Goal: Book appointment/travel/reservation

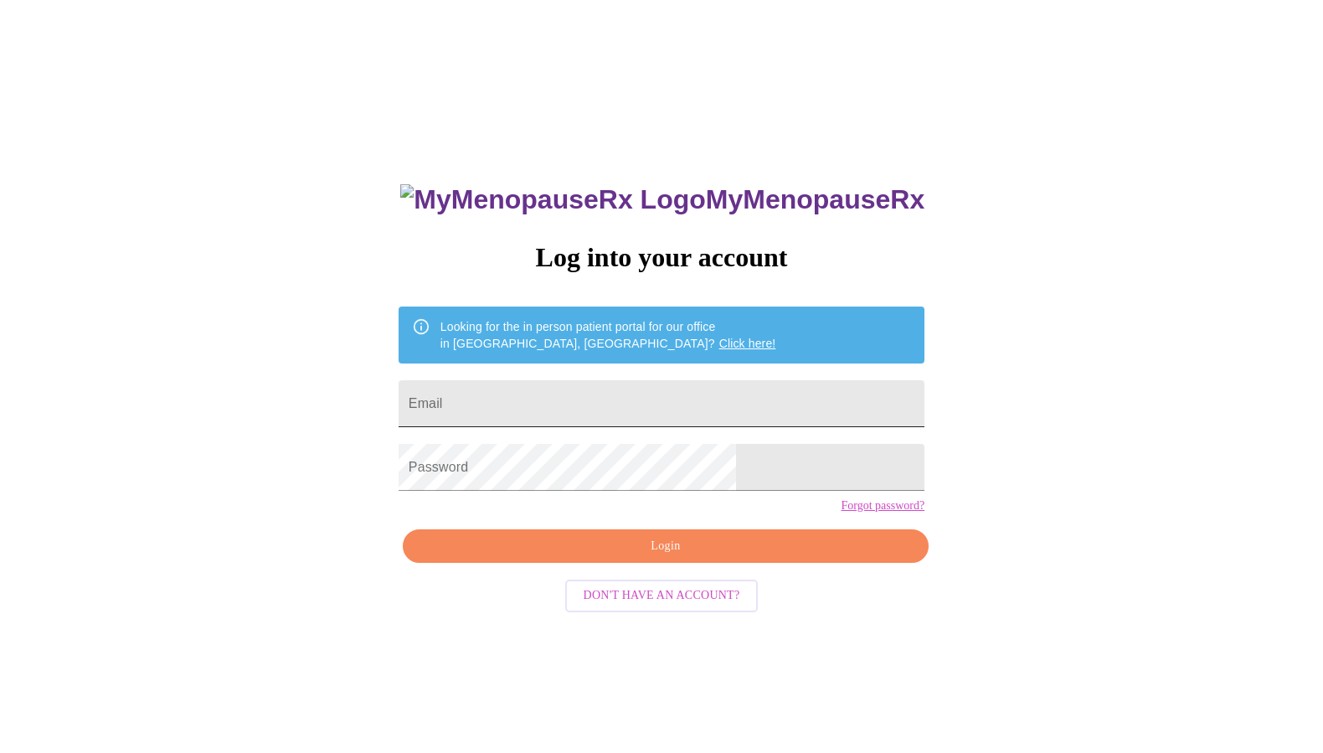
click at [596, 386] on input "Email" at bounding box center [662, 403] width 526 height 47
type input "[EMAIL_ADDRESS][DOMAIN_NAME]"
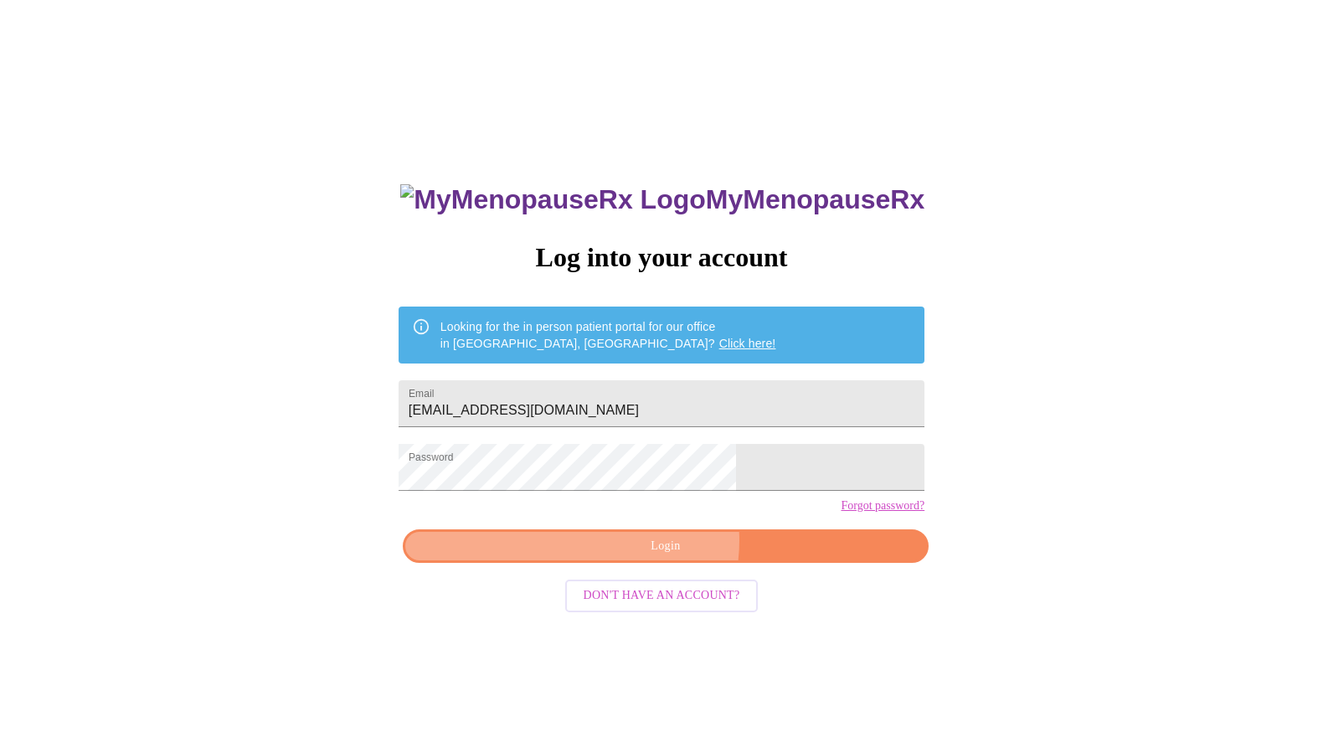
click at [663, 557] on span "Login" at bounding box center [665, 546] width 487 height 21
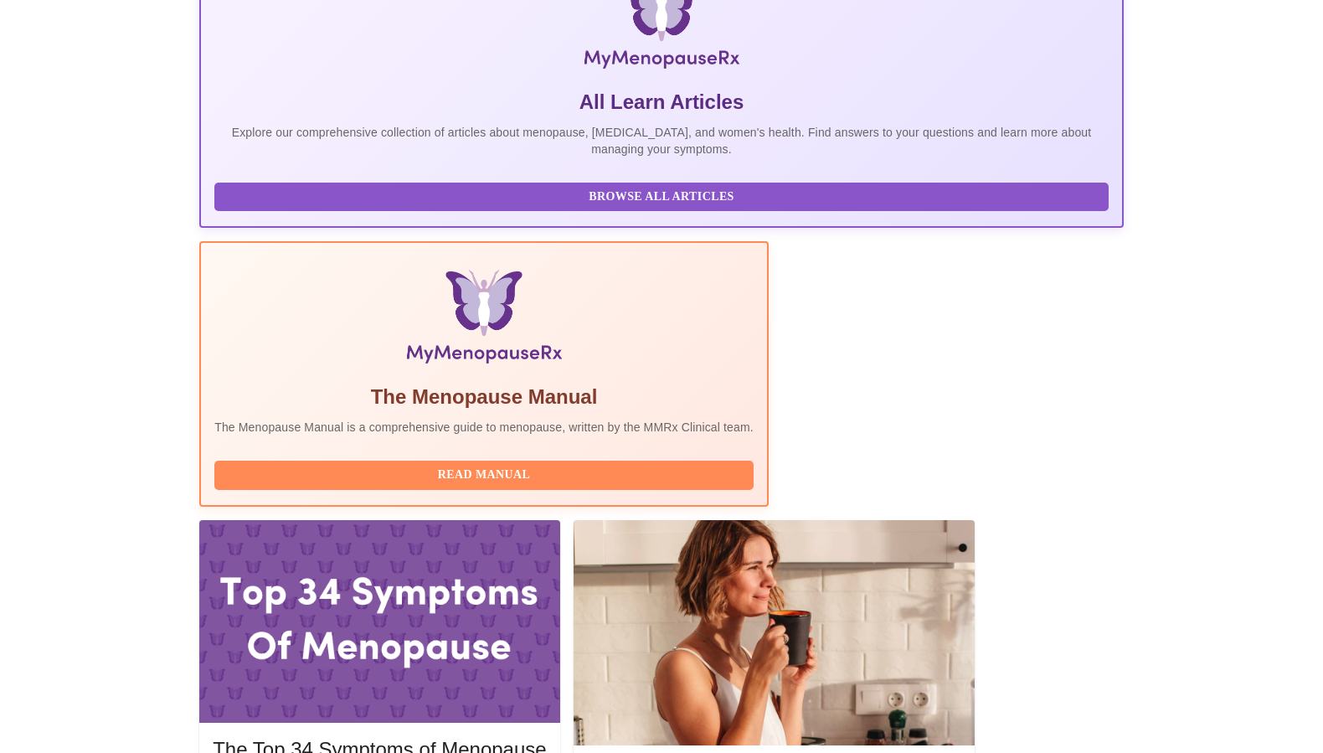
scroll to position [364, 0]
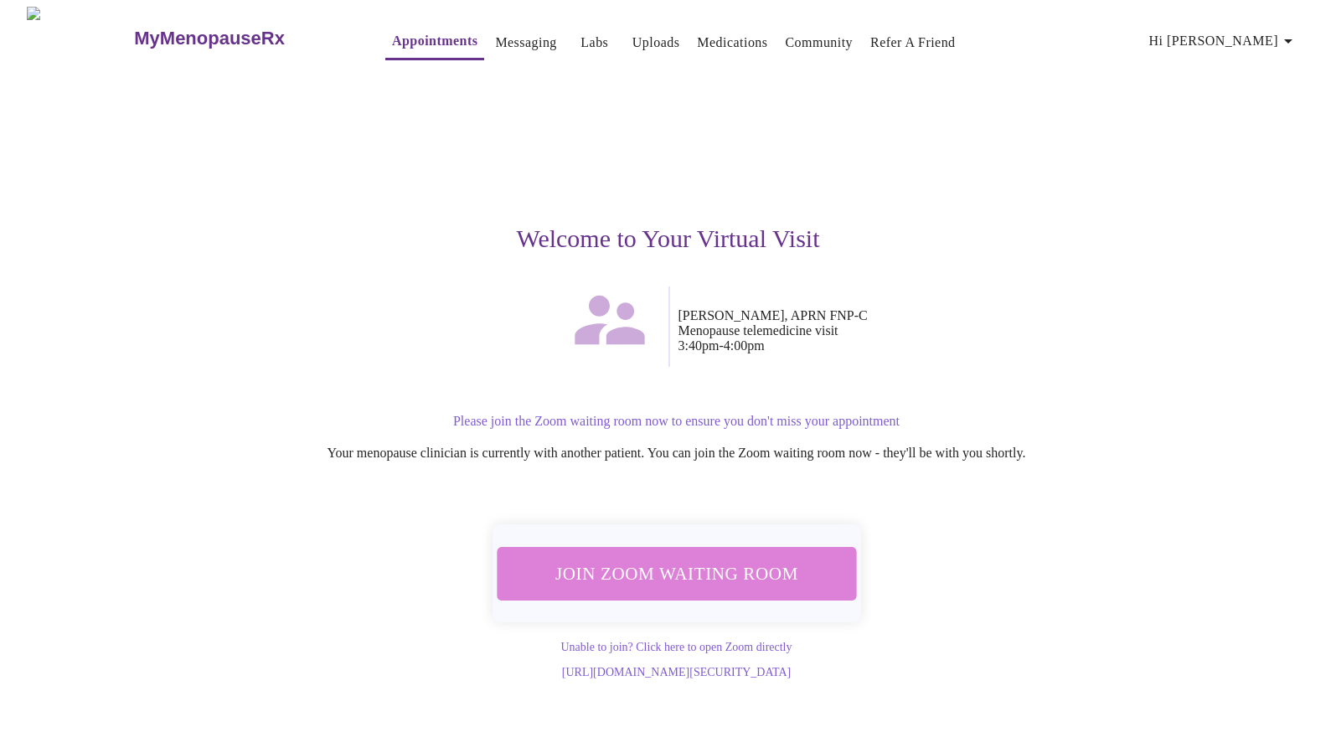
click at [739, 574] on span "Join Zoom Waiting Room" at bounding box center [675, 573] width 315 height 31
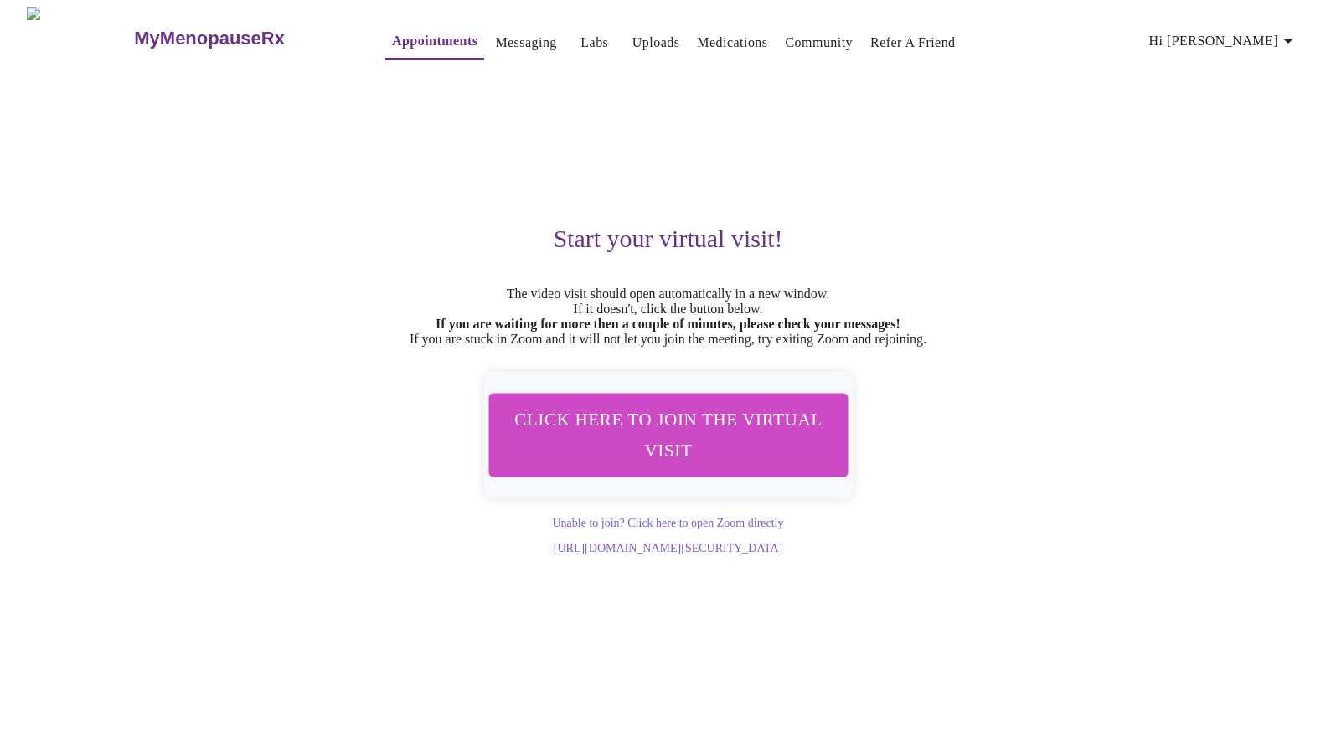
click at [1109, 96] on div "Start your virtual visit! The video visit should open automatically in a new wi…" at bounding box center [668, 312] width 1032 height 486
drag, startPoint x: 701, startPoint y: 131, endPoint x: 767, endPoint y: 129, distance: 66.2
click at [702, 131] on div "Start your virtual visit! The video visit should open automatically in a new wi…" at bounding box center [668, 312] width 1032 height 486
click at [392, 32] on link "Appointments" at bounding box center [434, 40] width 85 height 23
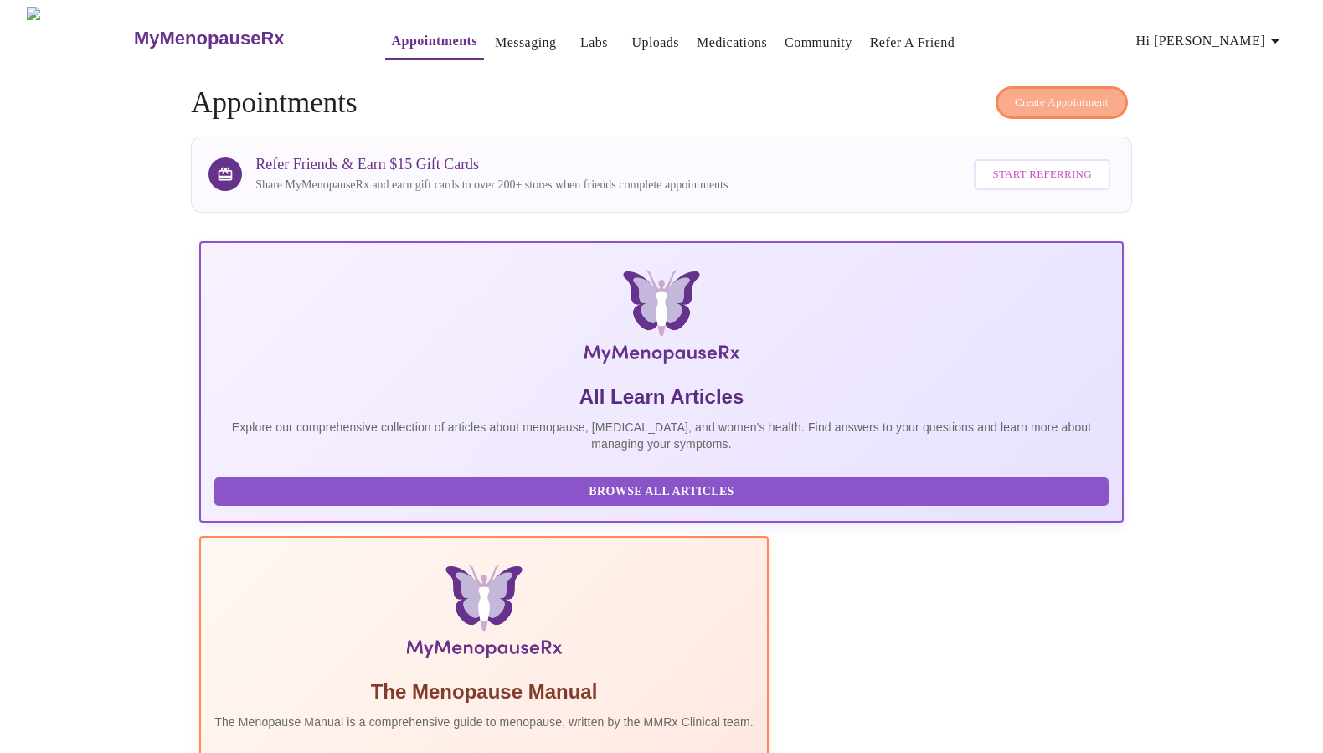
click at [1047, 95] on span "Create Appointment" at bounding box center [1062, 102] width 94 height 19
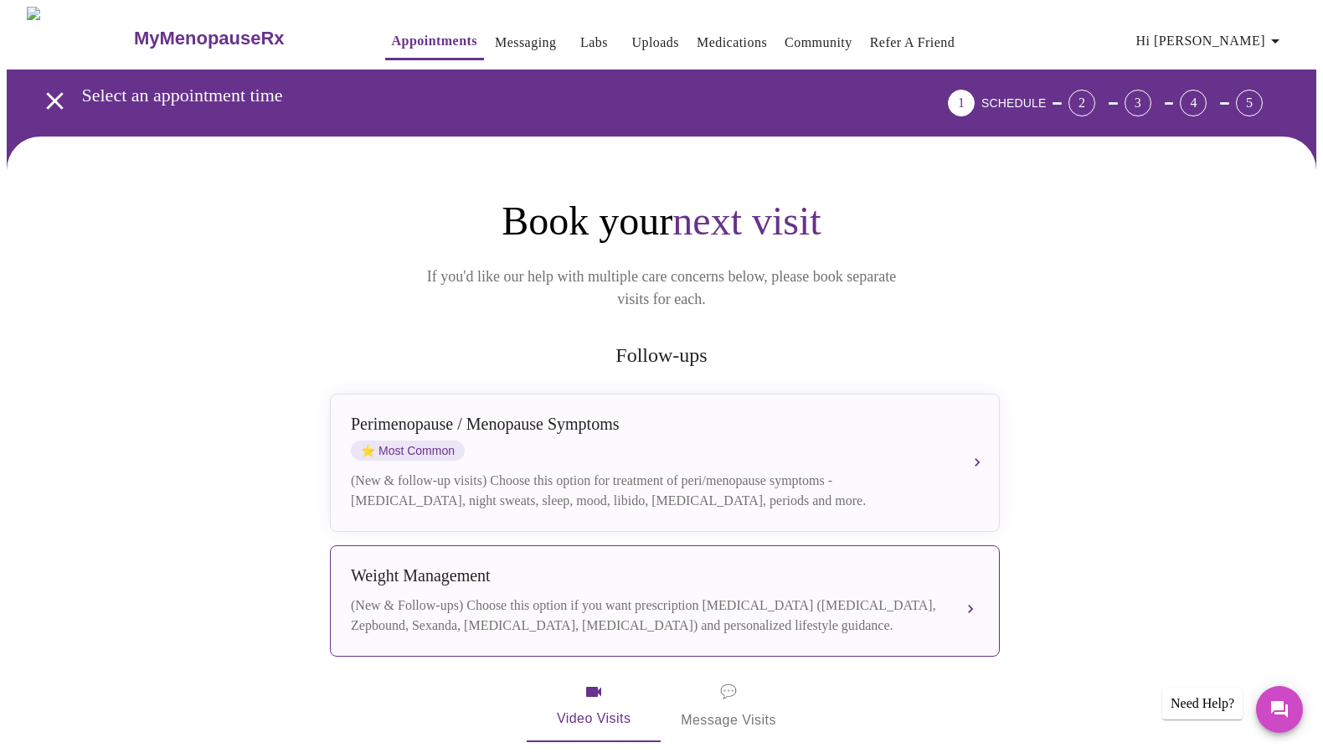
click at [745, 595] on div "(New & Follow-ups) Choose this option if you want prescription [MEDICAL_DATA] (…" at bounding box center [648, 615] width 595 height 40
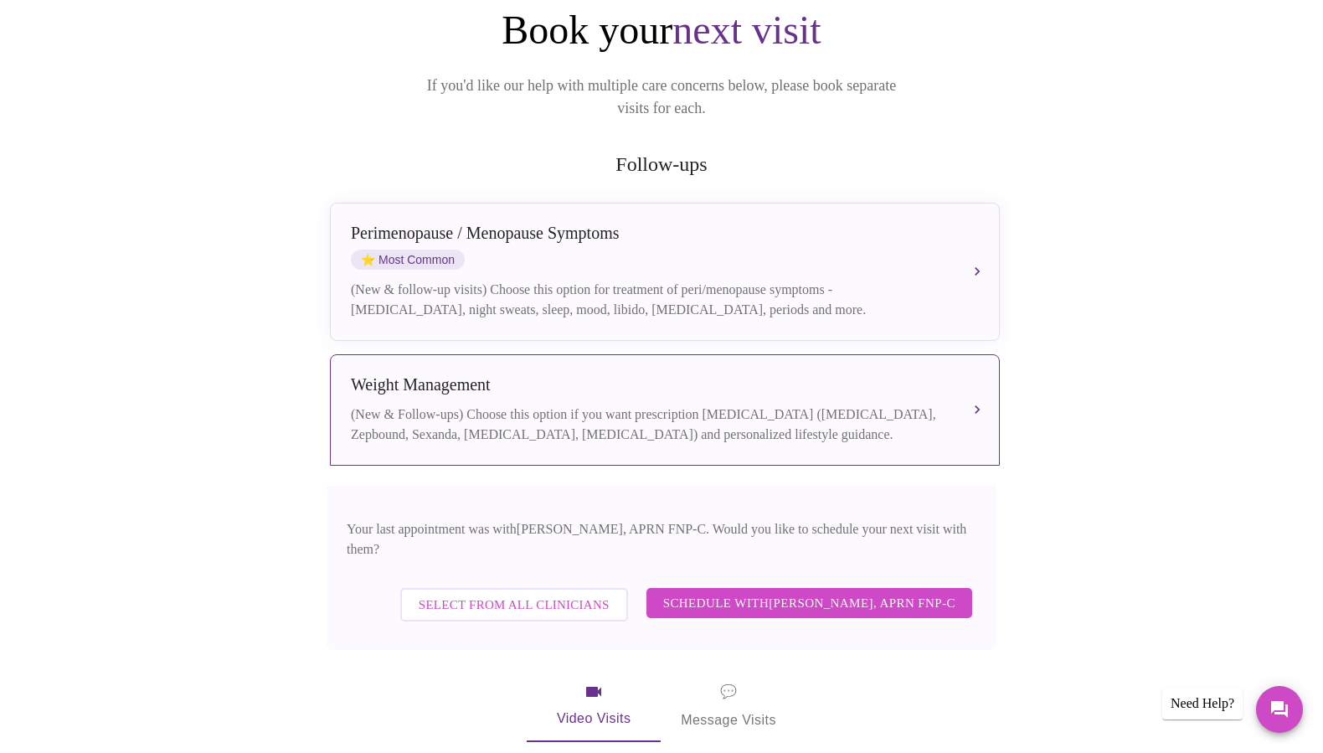
scroll to position [193, 0]
click at [791, 590] on span "Schedule with [PERSON_NAME], APRN FNP-C" at bounding box center [809, 601] width 292 height 22
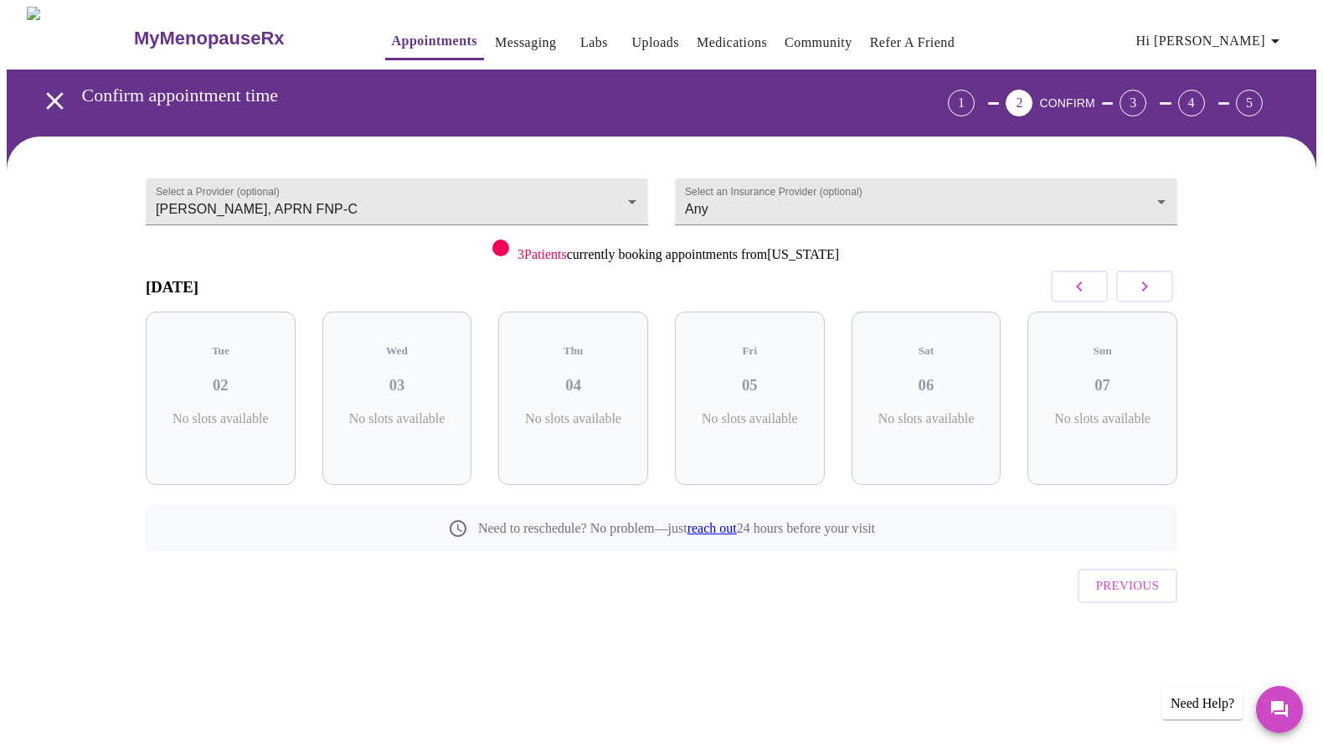
scroll to position [0, 0]
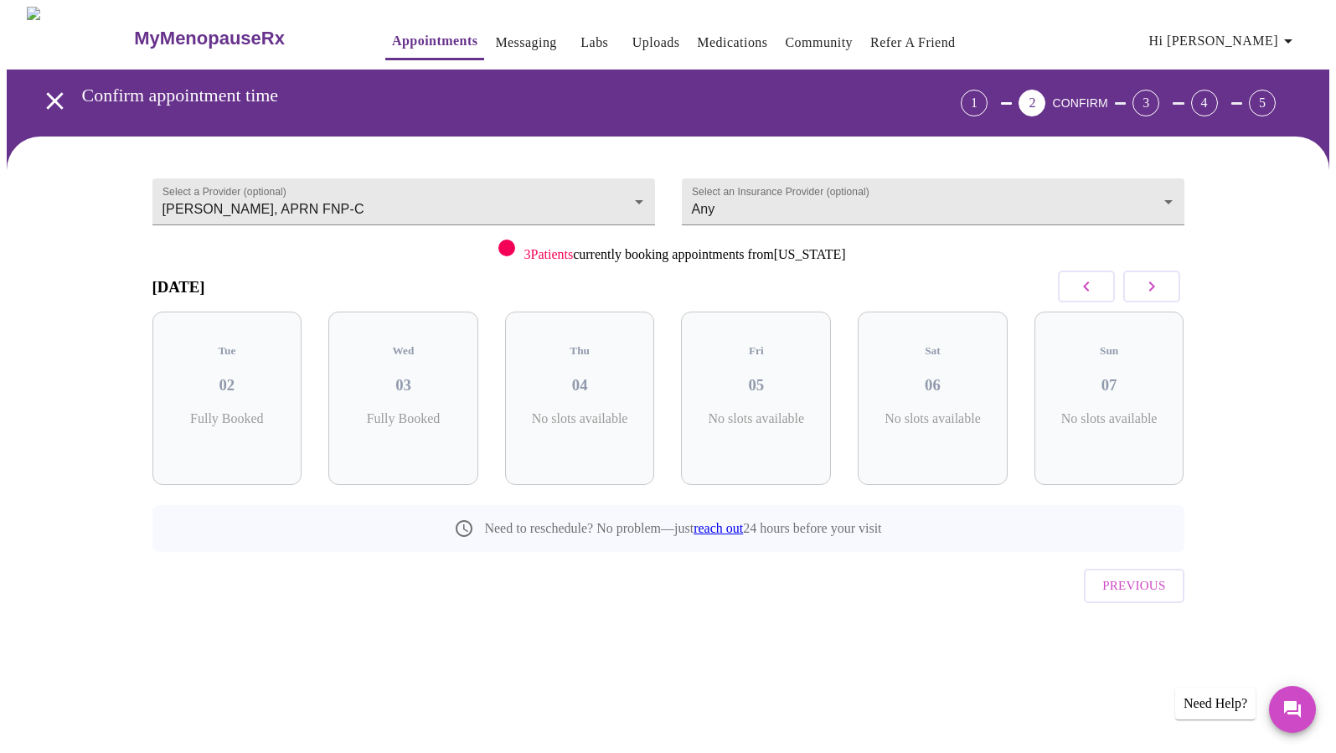
click at [1147, 289] on icon "button" at bounding box center [1151, 286] width 20 height 20
click at [1149, 284] on icon "button" at bounding box center [1151, 286] width 20 height 20
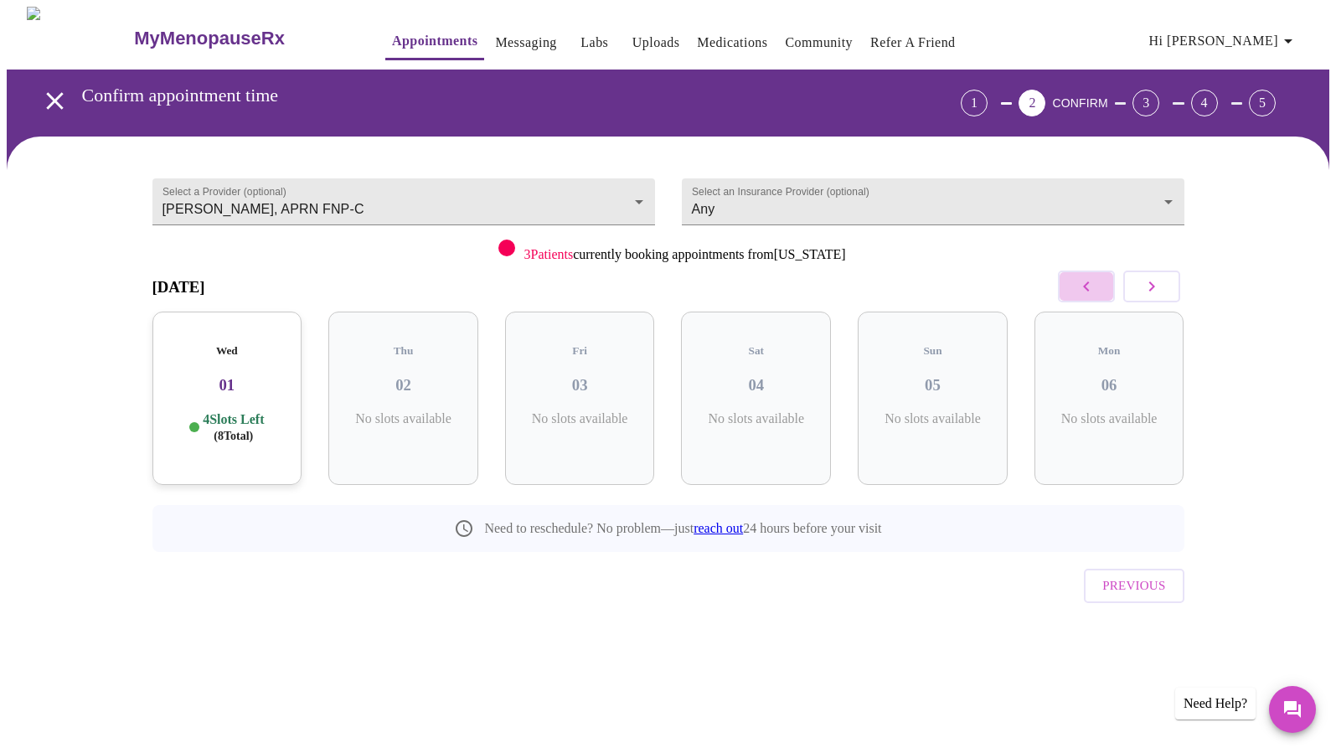
click at [1082, 282] on icon "button" at bounding box center [1086, 286] width 20 height 20
click at [568, 376] on h3 "27" at bounding box center [579, 385] width 123 height 18
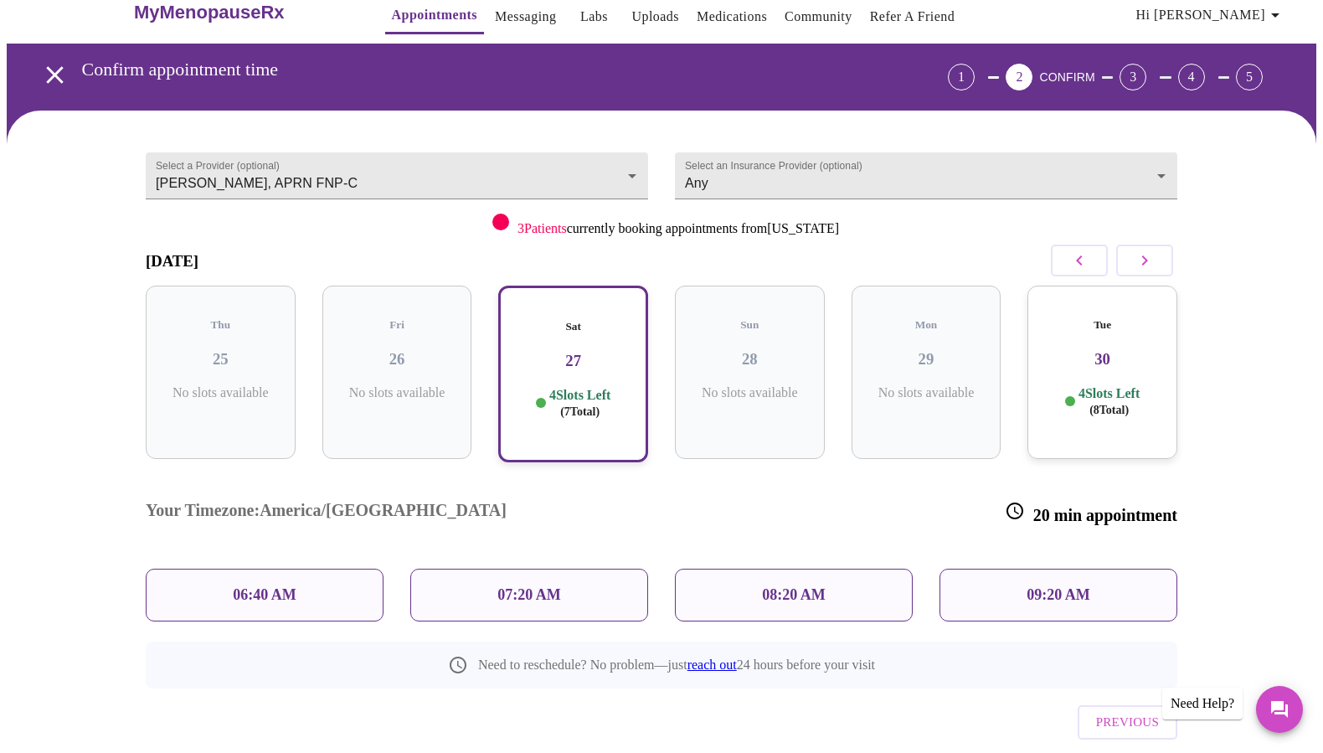
scroll to position [40, 0]
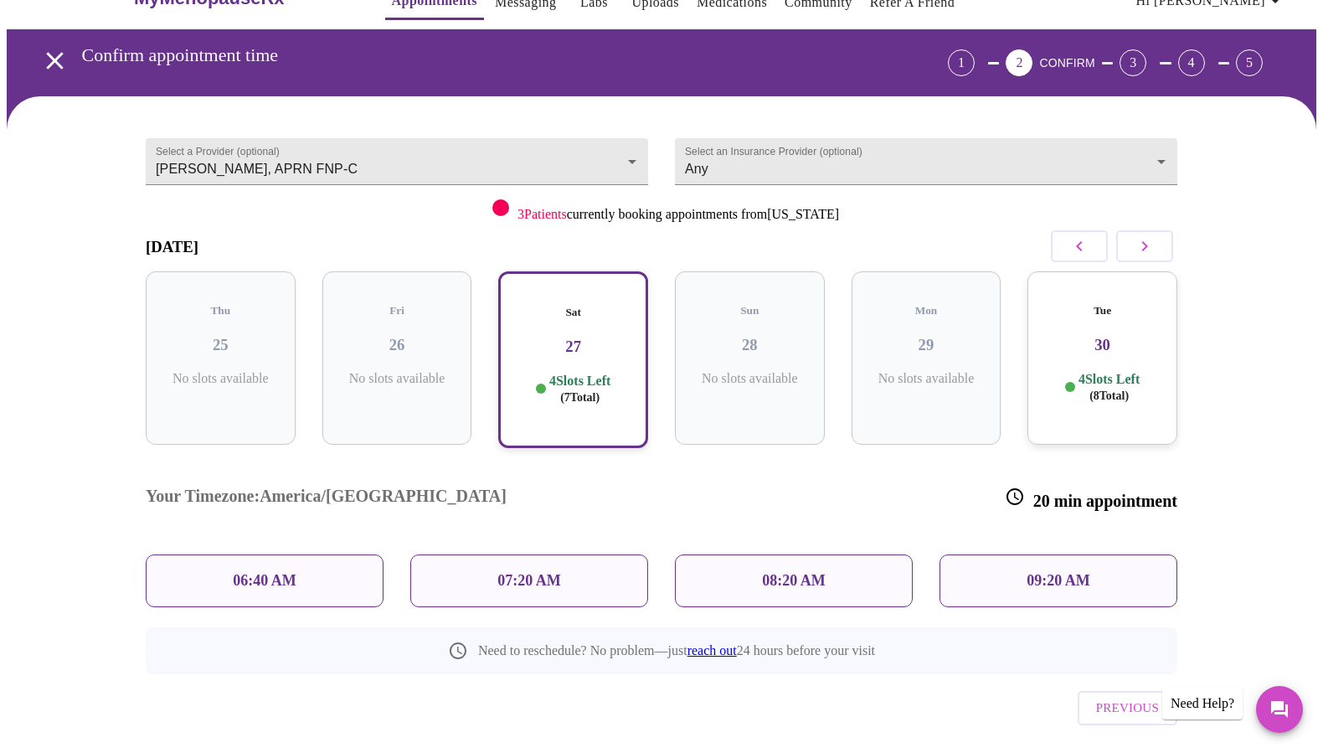
click at [1126, 389] on span "( 8 Total)" at bounding box center [1108, 395] width 39 height 13
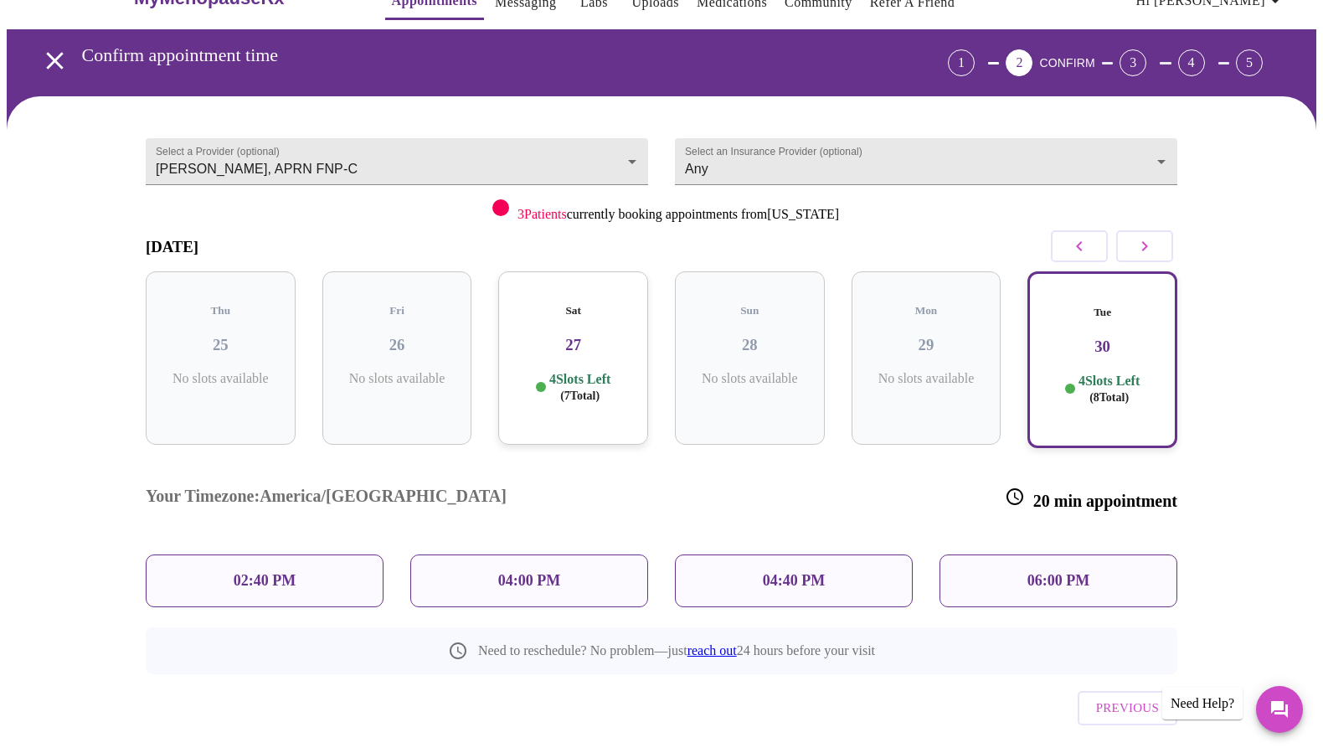
click at [568, 354] on div "Sat 27 4 Slots Left ( 7 Total)" at bounding box center [573, 357] width 150 height 173
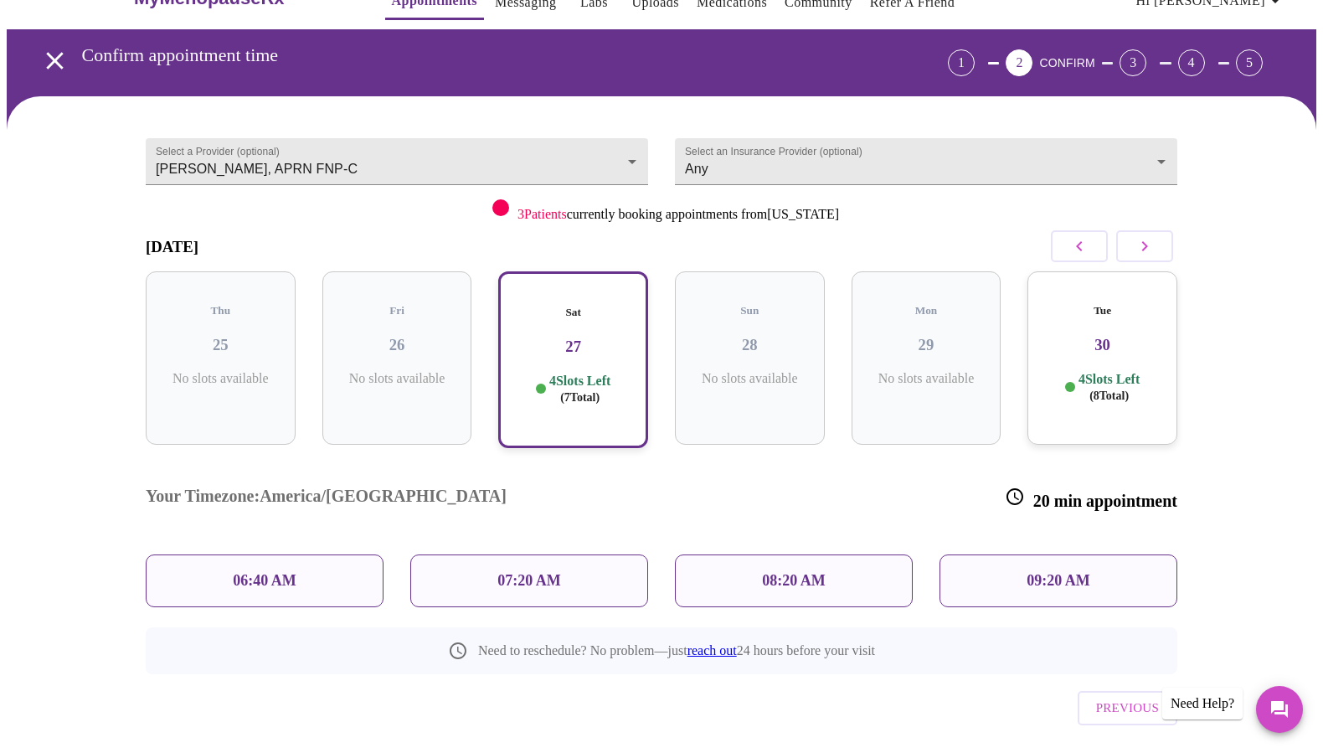
click at [776, 572] on p "08:20 AM" at bounding box center [794, 581] width 64 height 18
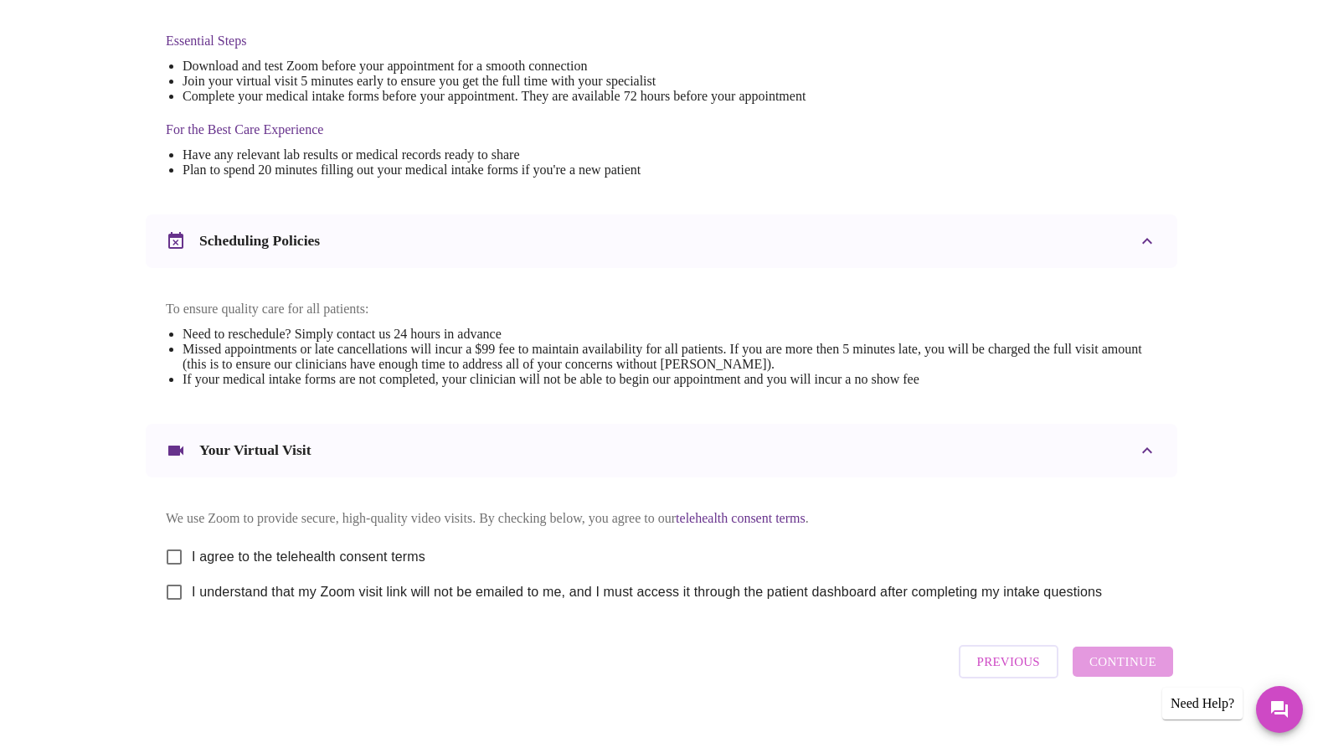
scroll to position [461, 0]
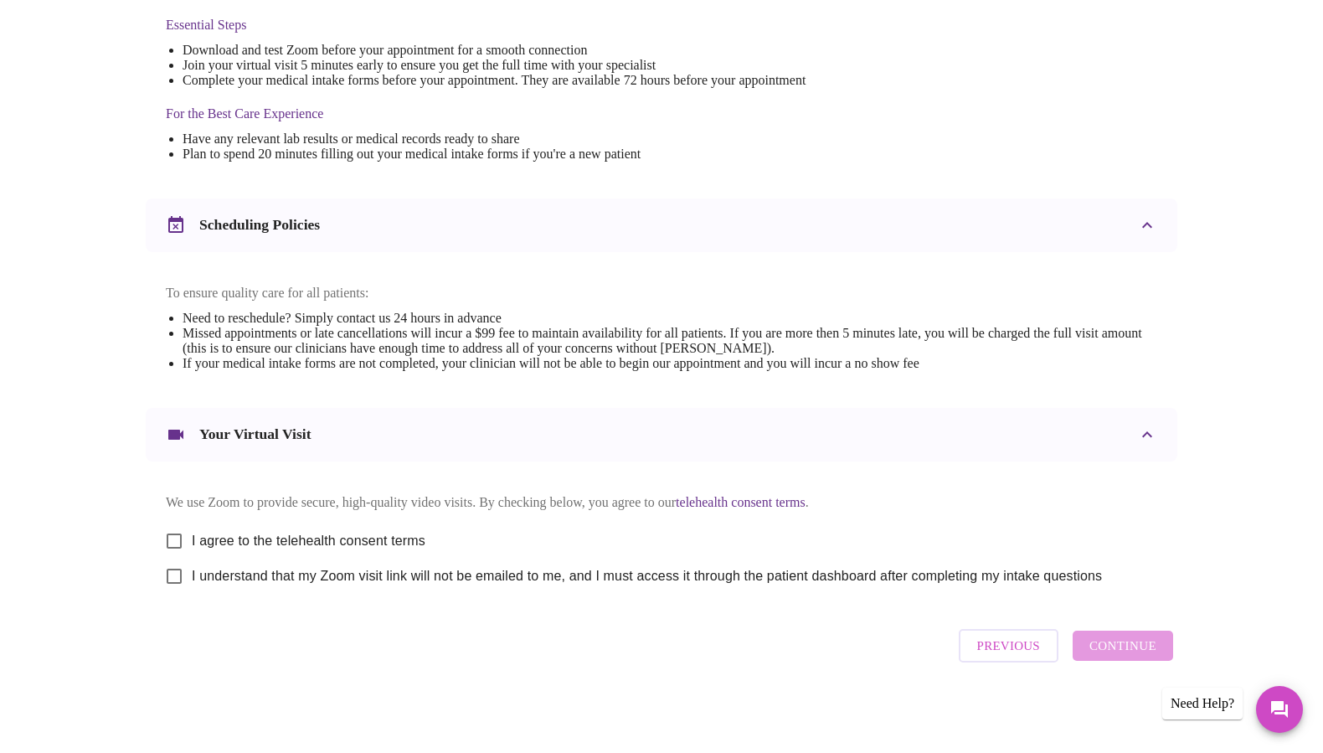
click at [418, 535] on span "I agree to the telehealth consent terms" at bounding box center [309, 541] width 234 height 20
click at [192, 535] on input "I agree to the telehealth consent terms" at bounding box center [174, 540] width 35 height 35
checkbox input "true"
click at [430, 572] on span "I understand that my Zoom visit link will not be emailed to me, and I must acce…" at bounding box center [647, 576] width 910 height 20
click at [192, 572] on input "I understand that my Zoom visit link will not be emailed to me, and I must acce…" at bounding box center [174, 576] width 35 height 35
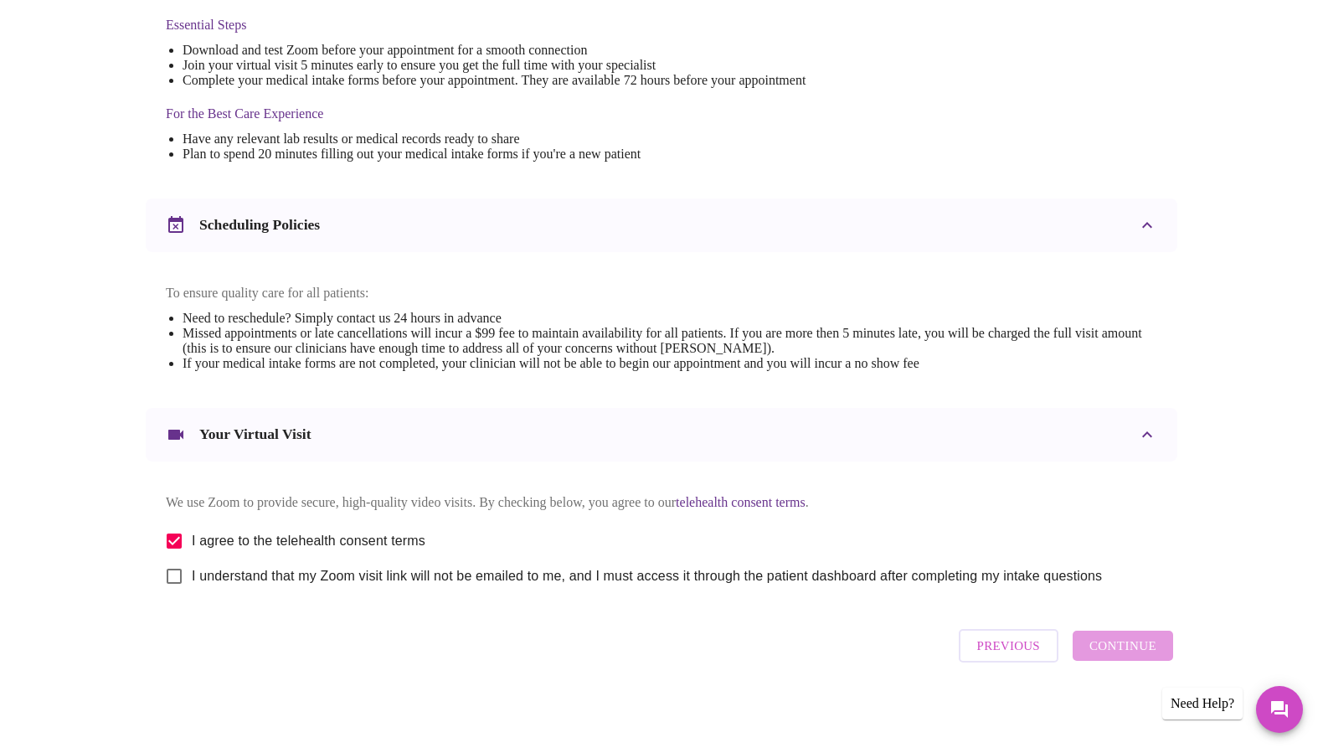
checkbox input "true"
click at [1123, 655] on span "Continue" at bounding box center [1122, 646] width 67 height 22
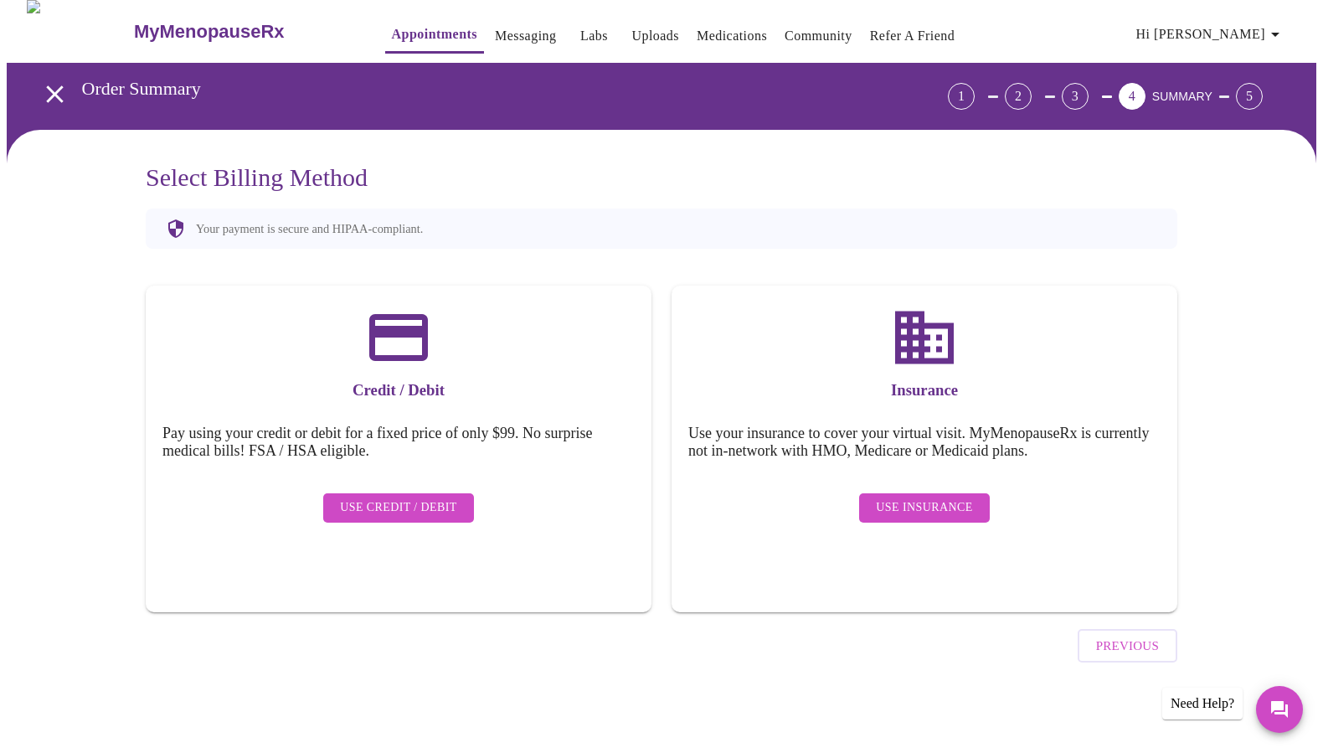
scroll to position [0, 0]
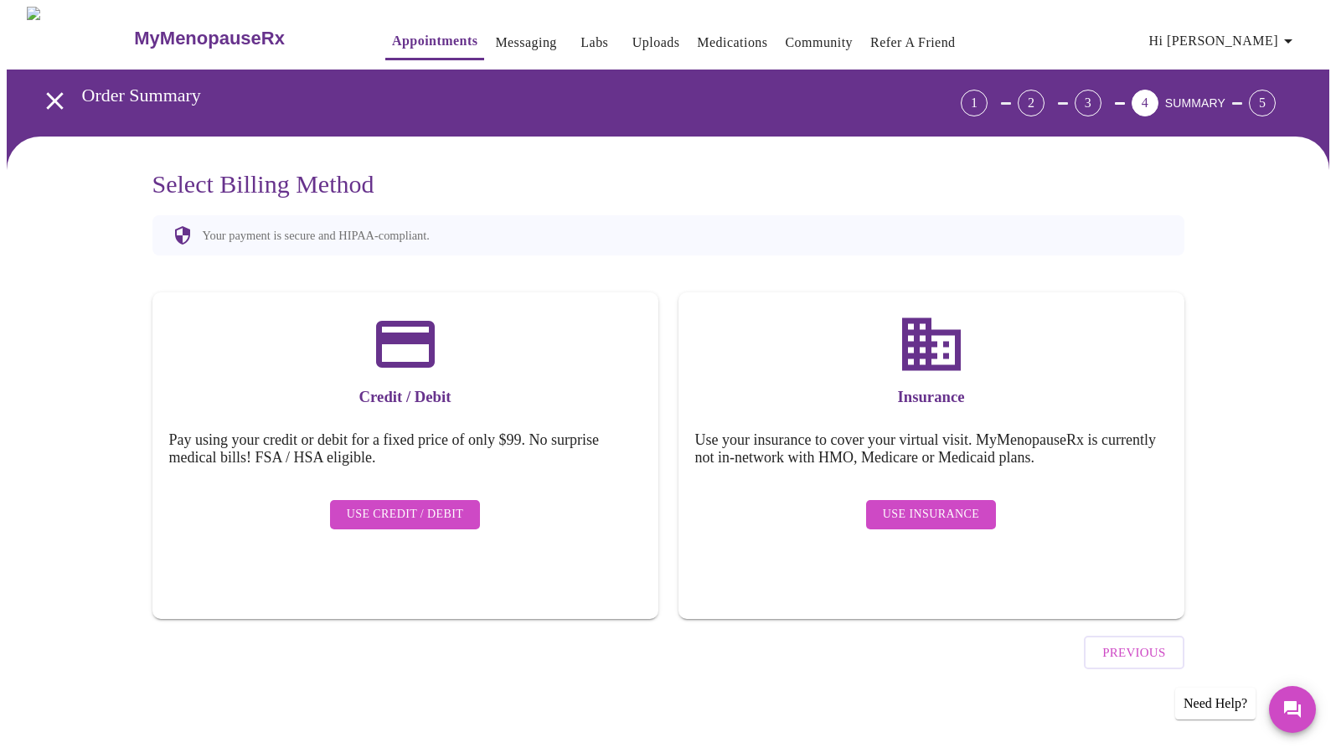
click at [919, 504] on span "Use Insurance" at bounding box center [931, 514] width 96 height 21
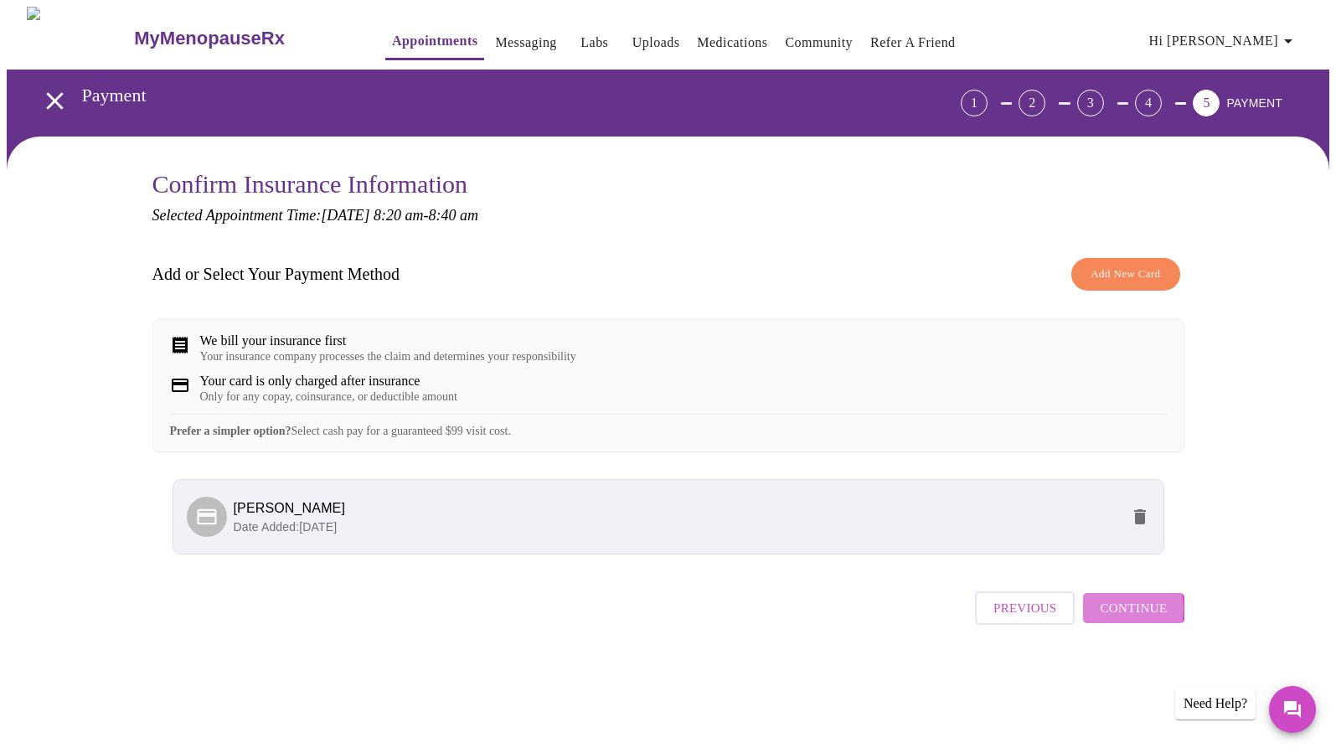
click at [1117, 619] on span "Continue" at bounding box center [1132, 608] width 67 height 22
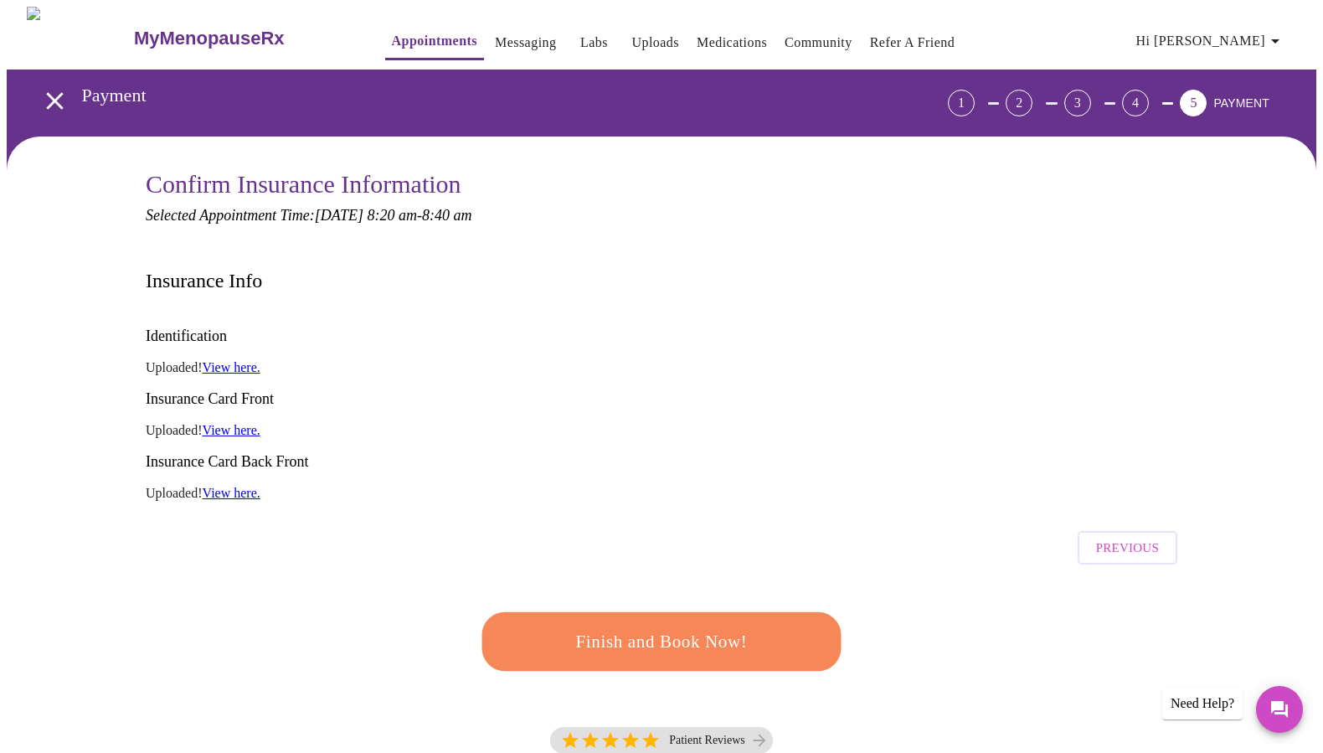
click at [707, 626] on span "Finish and Book Now!" at bounding box center [662, 641] width 310 height 31
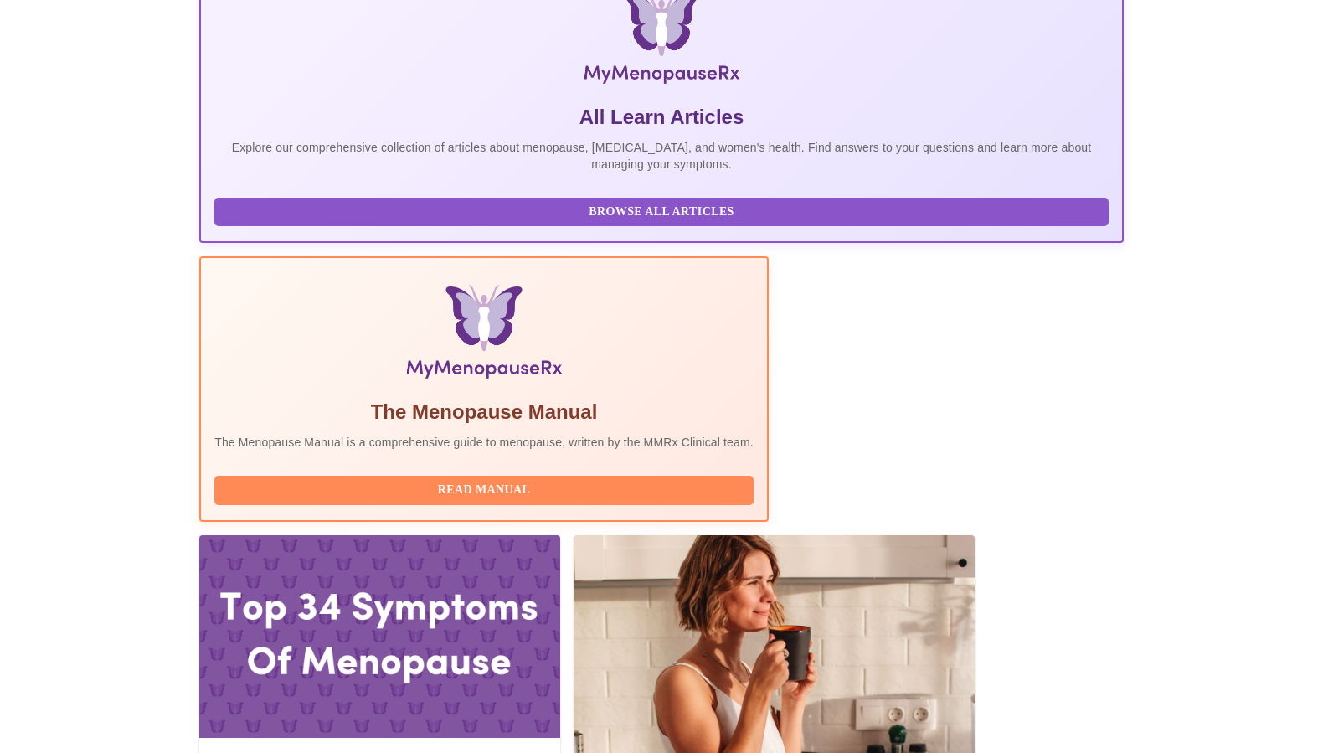
scroll to position [290, 0]
